Goal: Transaction & Acquisition: Download file/media

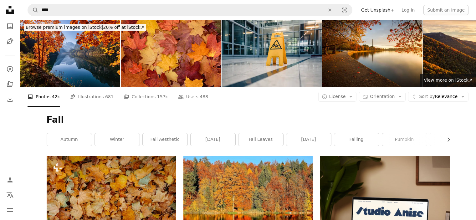
scroll to position [4480, 0]
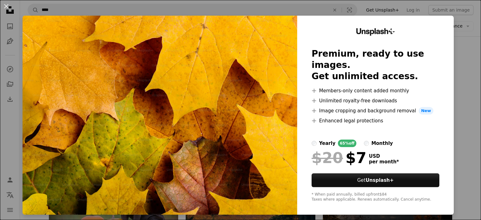
click at [305, 13] on div "An X shape Unsplash+ Premium, ready to use images. Get unlimited access. A plus…" at bounding box center [240, 110] width 481 height 220
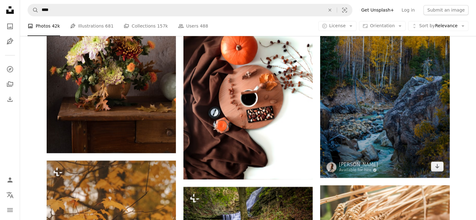
scroll to position [5244, 0]
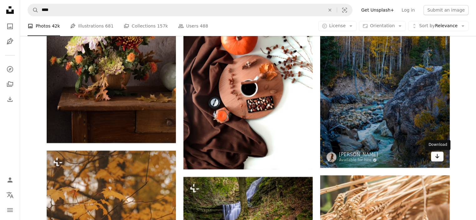
click at [440, 158] on icon "Arrow pointing down" at bounding box center [437, 157] width 5 height 8
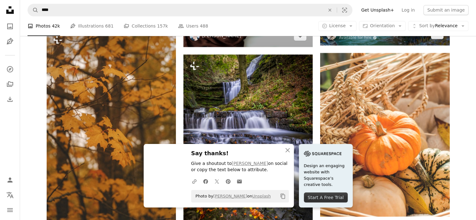
scroll to position [5367, 0]
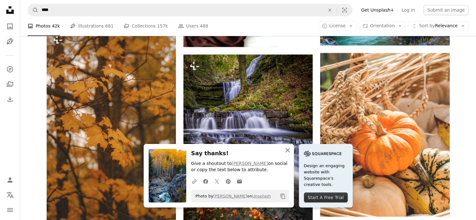
click at [287, 152] on icon "An X shape" at bounding box center [288, 151] width 8 height 8
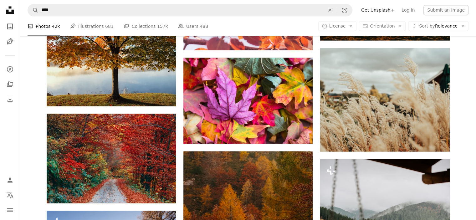
scroll to position [5940, 0]
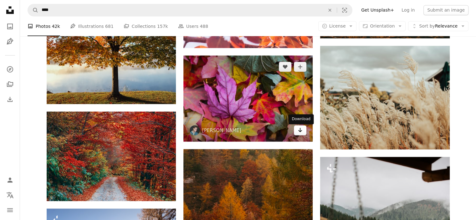
click at [300, 132] on icon "Arrow pointing down" at bounding box center [300, 130] width 5 height 8
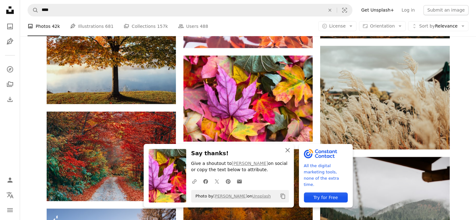
click at [289, 150] on icon "An X shape" at bounding box center [288, 151] width 8 height 8
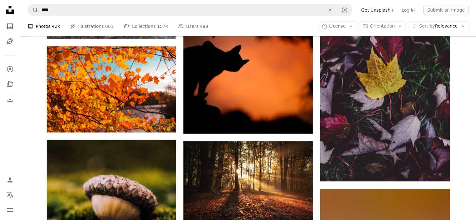
scroll to position [7313, 0]
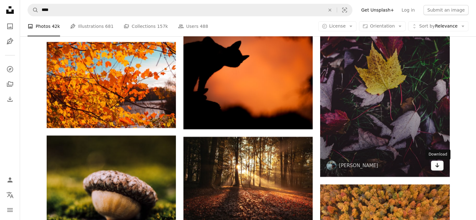
click at [438, 166] on icon "Arrow pointing down" at bounding box center [437, 166] width 5 height 8
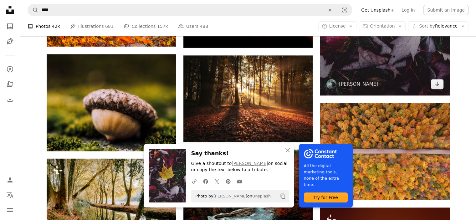
scroll to position [7446, 0]
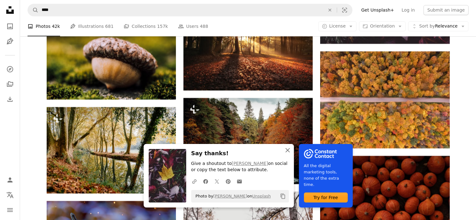
click at [289, 151] on icon "An X shape" at bounding box center [288, 151] width 8 height 8
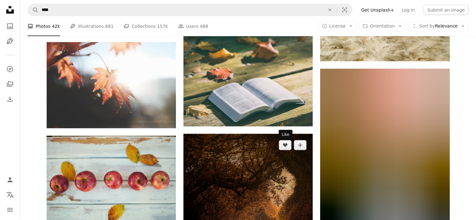
scroll to position [10852, 0]
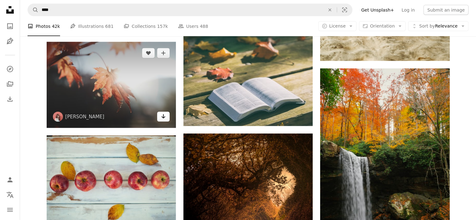
click at [161, 118] on icon "Arrow pointing down" at bounding box center [163, 117] width 5 height 8
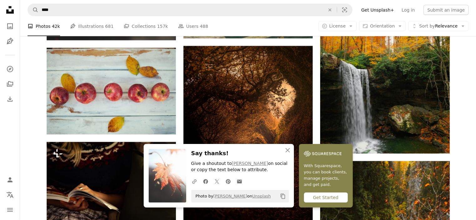
scroll to position [11043, 0]
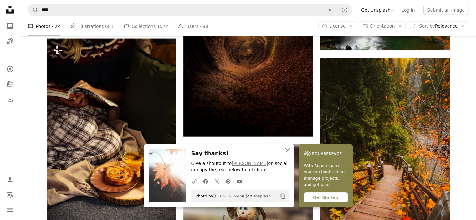
click at [286, 149] on icon "button" at bounding box center [288, 150] width 4 height 4
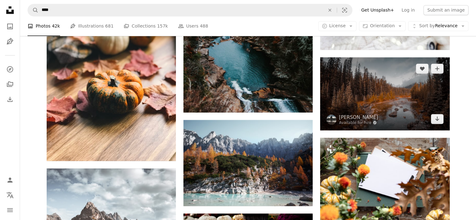
scroll to position [12994, 0]
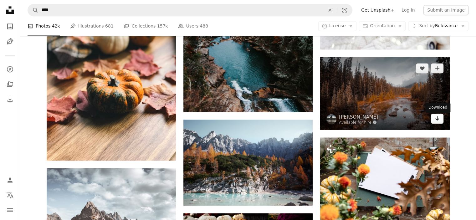
click at [439, 121] on icon "Arrow pointing down" at bounding box center [437, 119] width 5 height 8
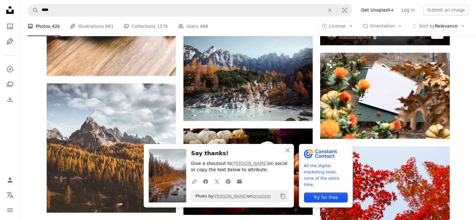
scroll to position [13080, 0]
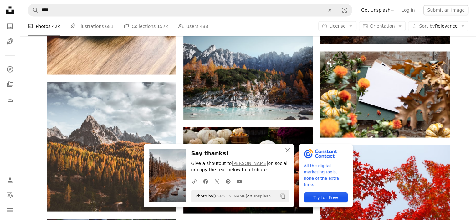
click at [288, 150] on icon "button" at bounding box center [288, 150] width 4 height 4
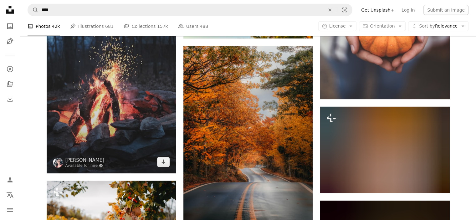
scroll to position [13615, 0]
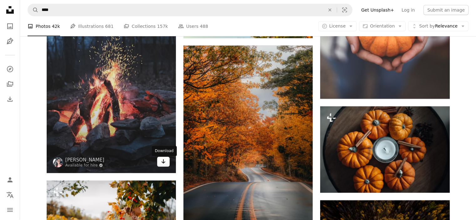
click at [163, 165] on icon "Arrow pointing down" at bounding box center [163, 162] width 5 height 8
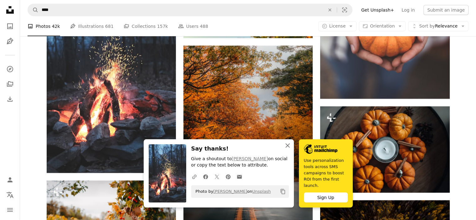
click at [289, 149] on icon "An X shape" at bounding box center [288, 146] width 8 height 8
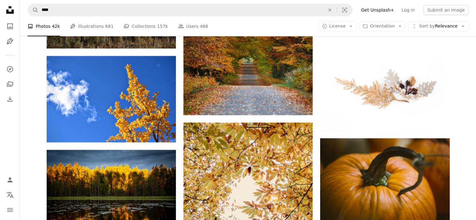
scroll to position [14026, 0]
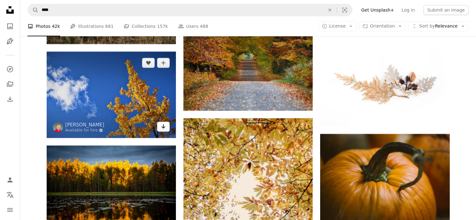
click at [163, 129] on icon "Download" at bounding box center [164, 126] width 4 height 4
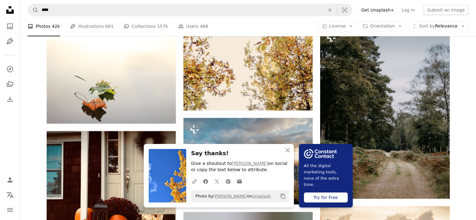
scroll to position [14250, 0]
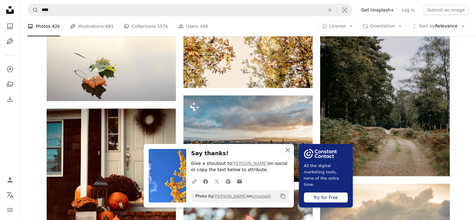
click at [288, 150] on icon "button" at bounding box center [288, 150] width 4 height 4
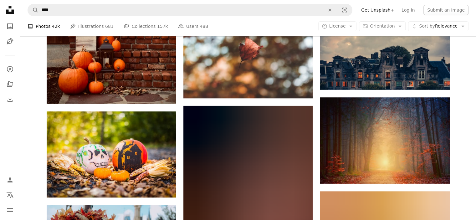
scroll to position [14431, 0]
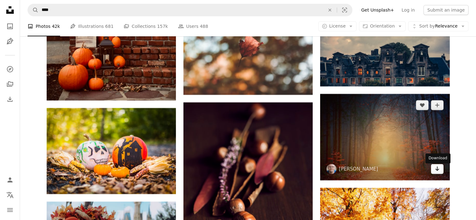
click at [435, 169] on icon "Arrow pointing down" at bounding box center [437, 169] width 5 height 8
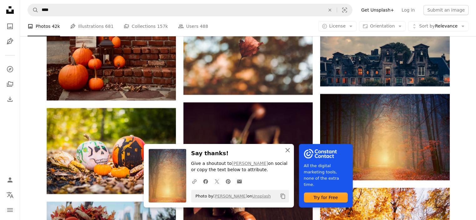
click at [287, 151] on icon "An X shape" at bounding box center [288, 151] width 8 height 8
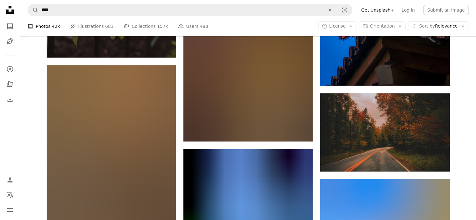
scroll to position [40638, 0]
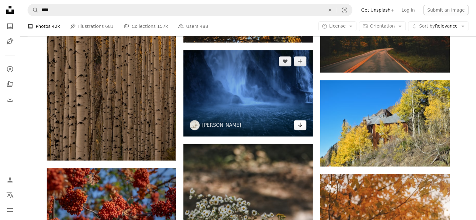
click at [300, 128] on icon "Arrow pointing down" at bounding box center [300, 125] width 5 height 8
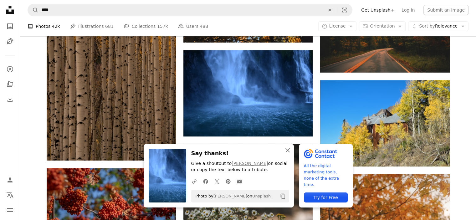
click at [287, 150] on icon "button" at bounding box center [288, 150] width 4 height 4
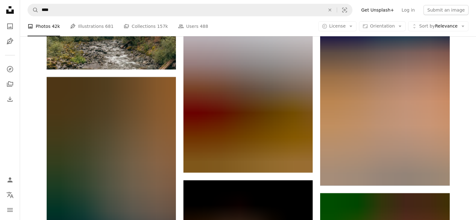
scroll to position [52666, 0]
